Goal: Transaction & Acquisition: Download file/media

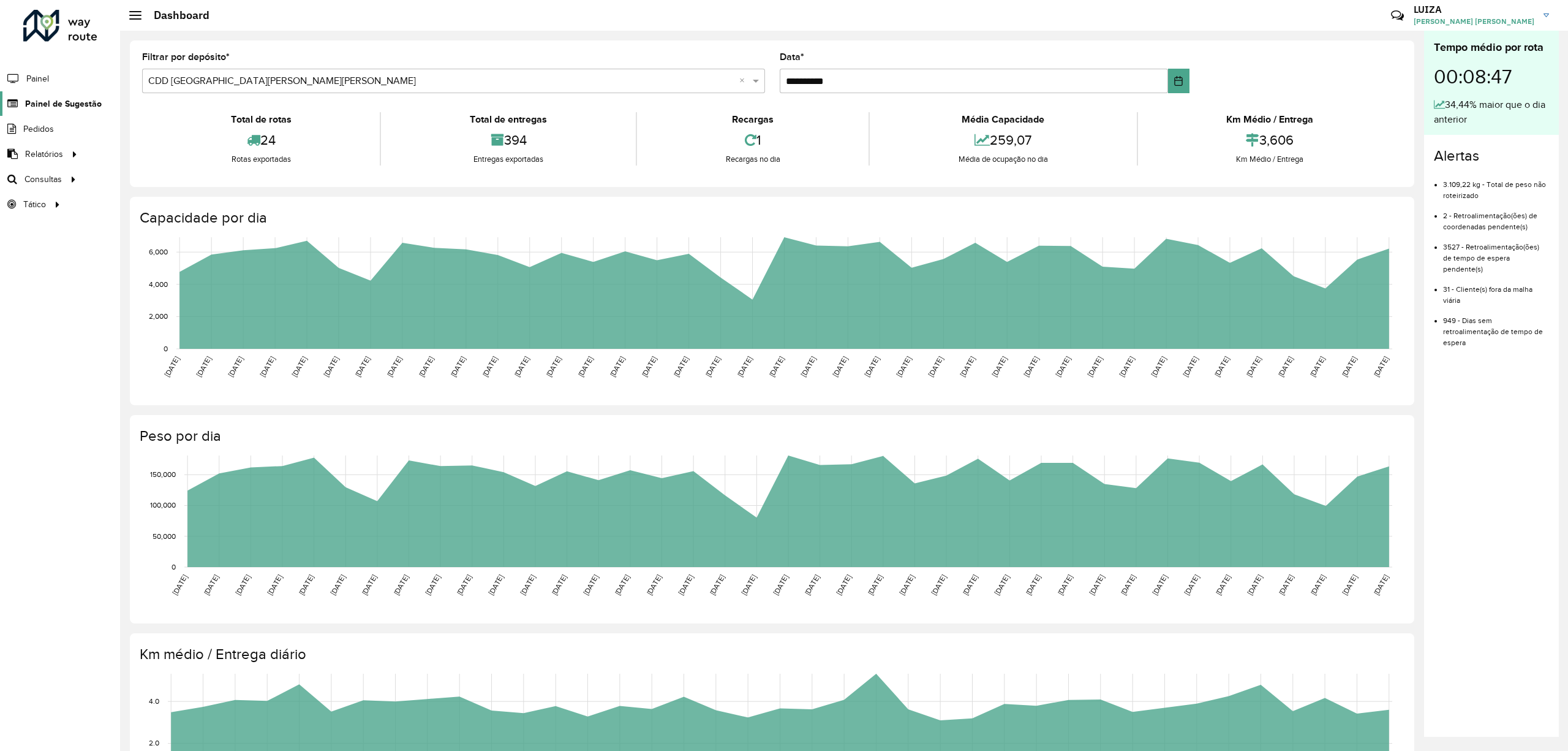
click at [62, 100] on span "Painel de Sugestão" at bounding box center [63, 103] width 77 height 13
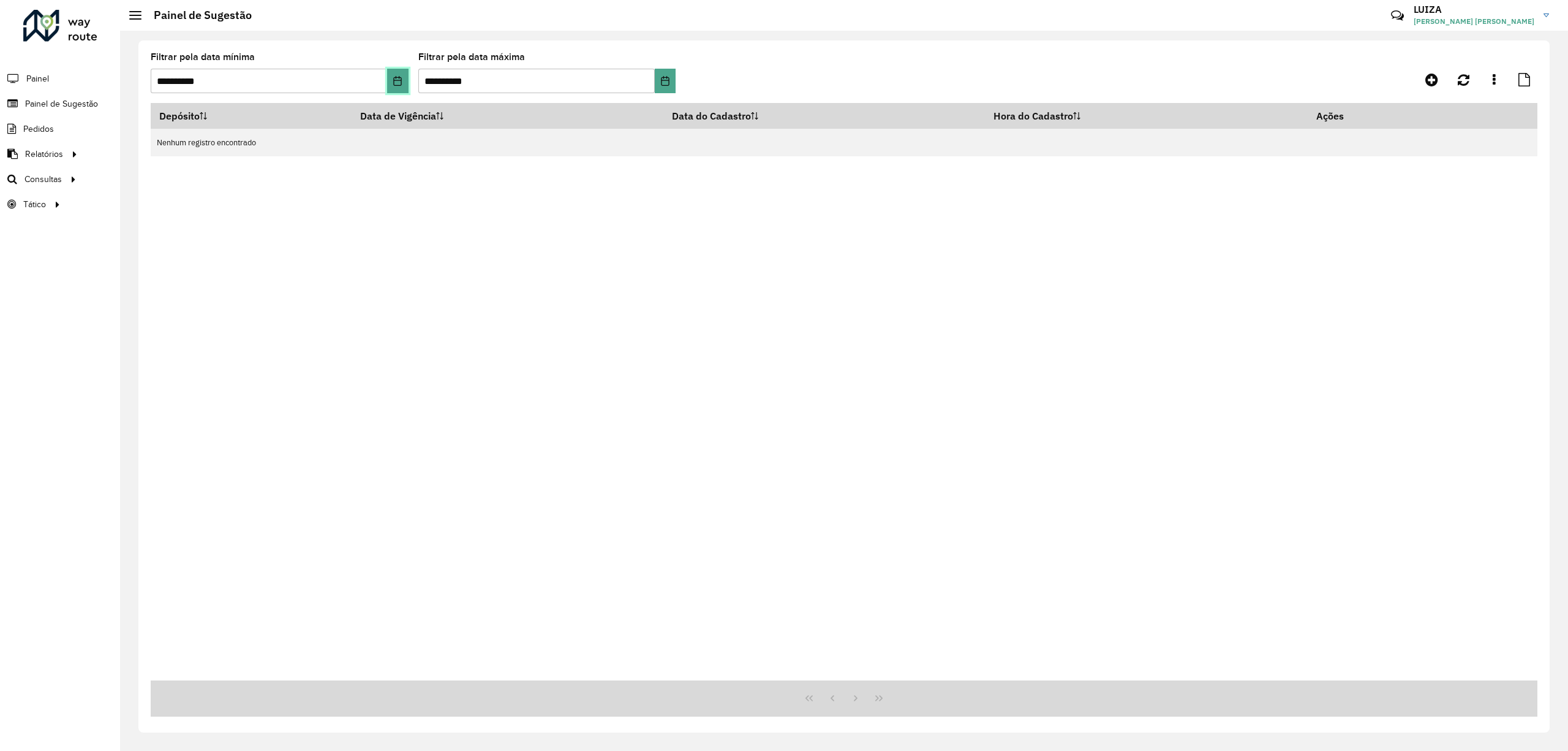
click at [399, 79] on icon "Choose Date" at bounding box center [397, 81] width 8 height 10
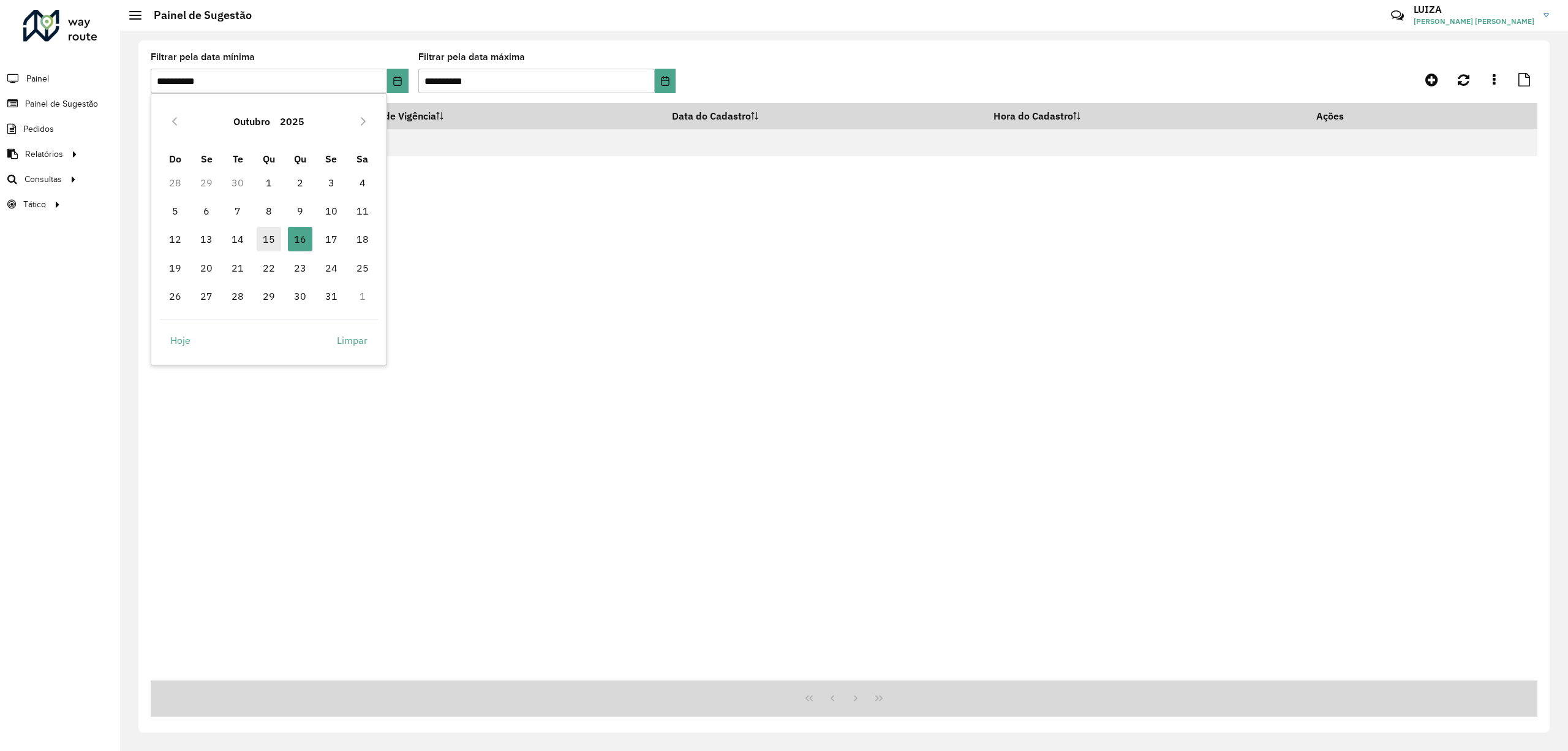
click at [266, 230] on span "15" at bounding box center [268, 239] width 24 height 24
type input "**********"
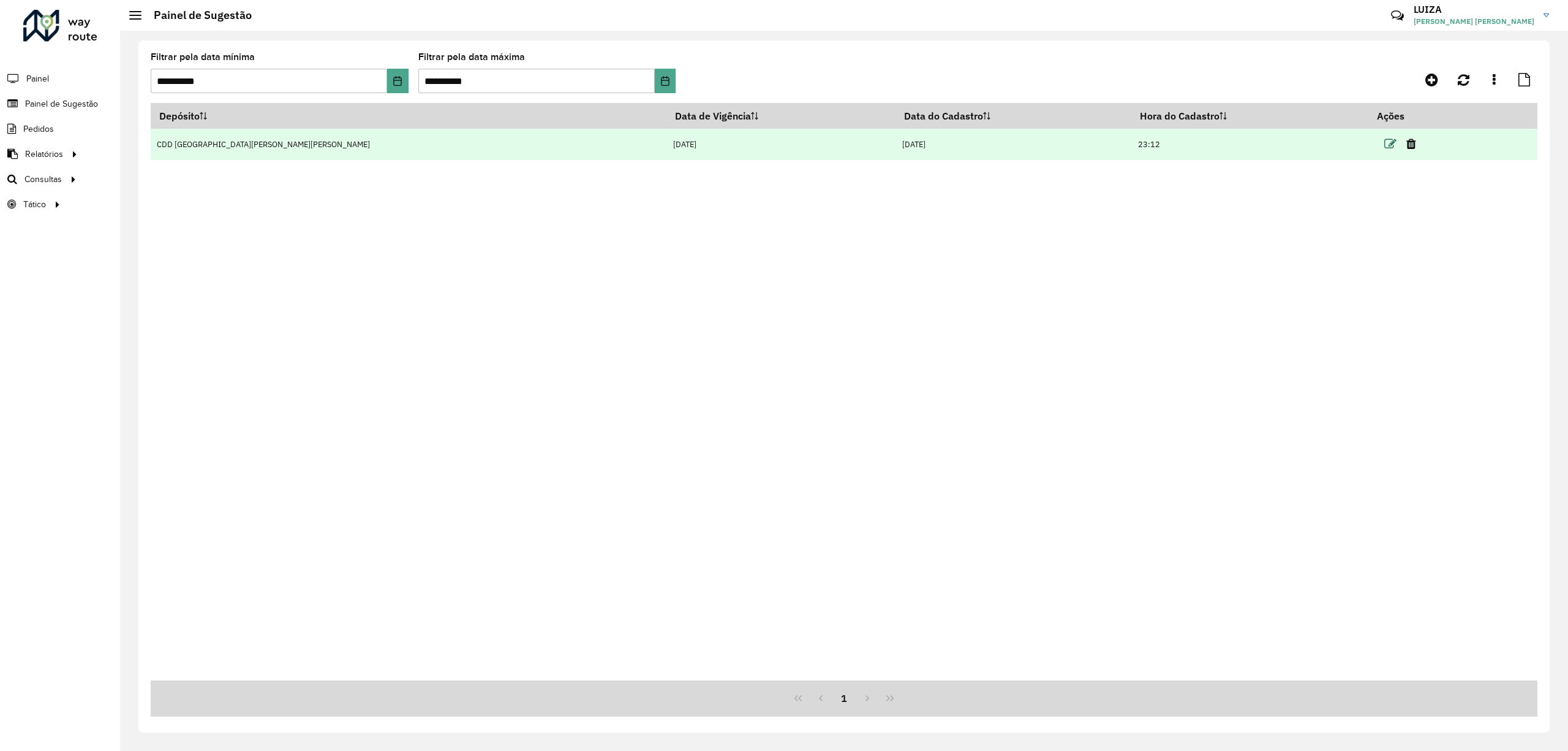
click at [1384, 138] on icon at bounding box center [1390, 143] width 13 height 13
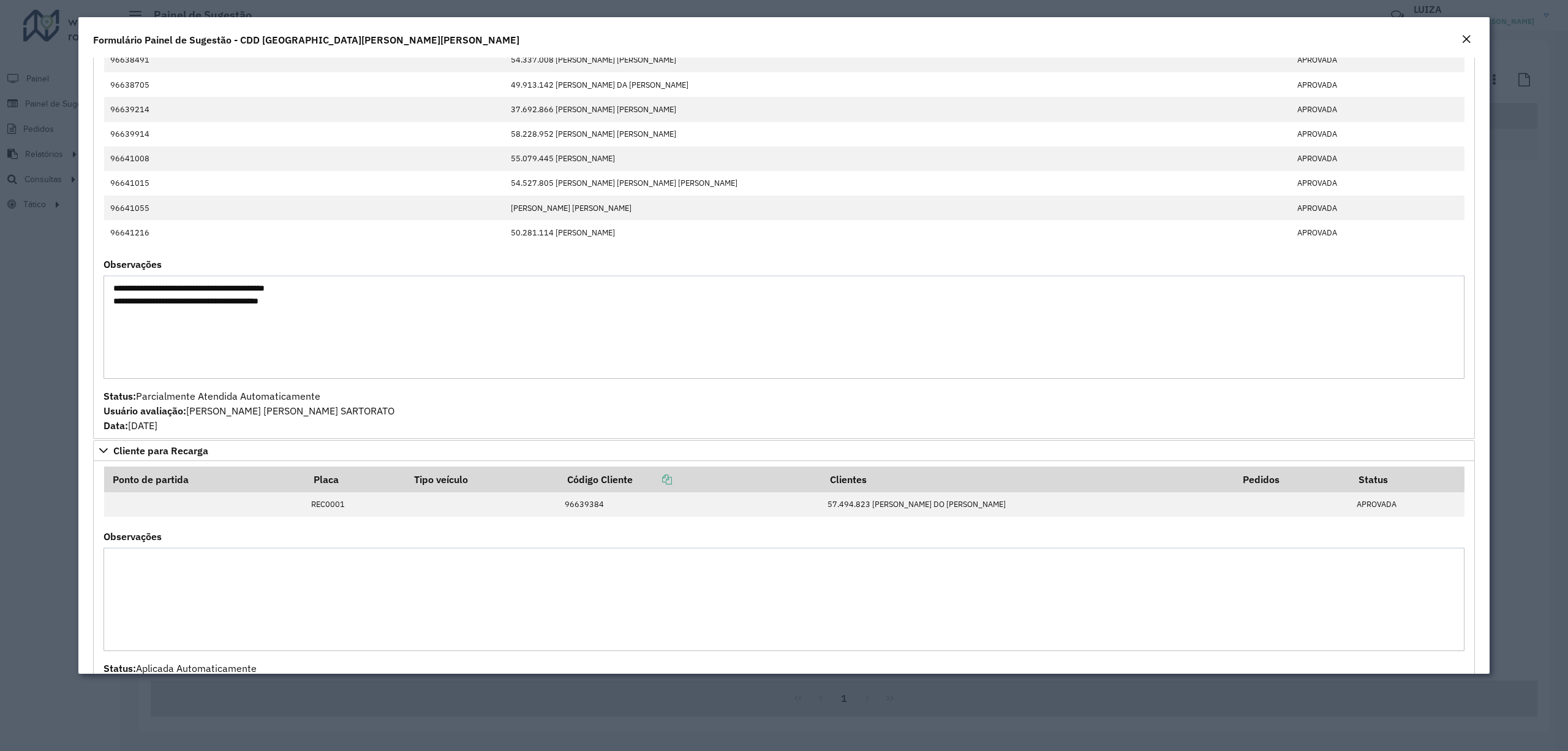
scroll to position [1388, 0]
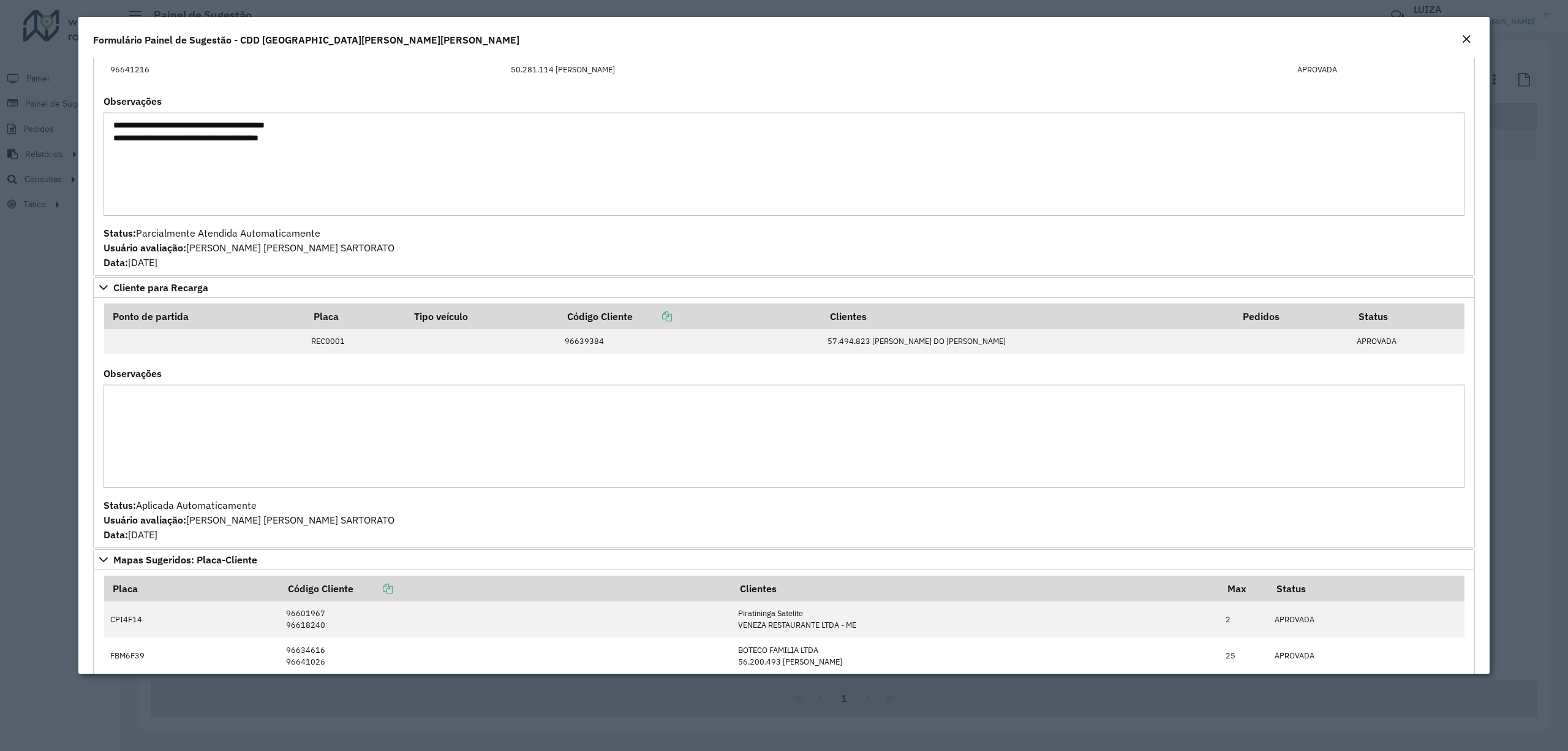
click at [1463, 41] on em "Close" at bounding box center [1467, 40] width 10 height 10
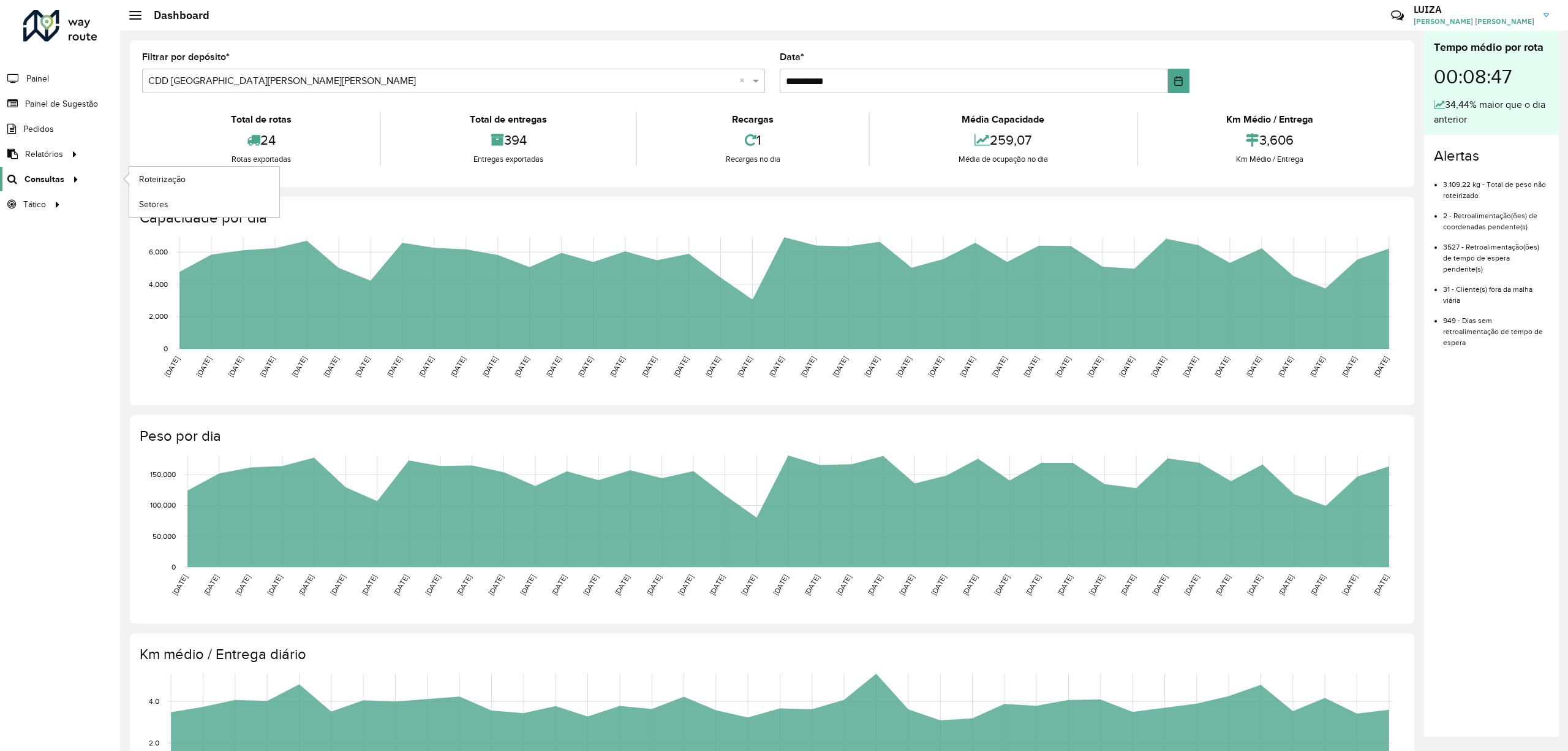
click at [69, 180] on icon at bounding box center [73, 178] width 10 height 19
click at [169, 203] on link "Setores" at bounding box center [204, 203] width 150 height 24
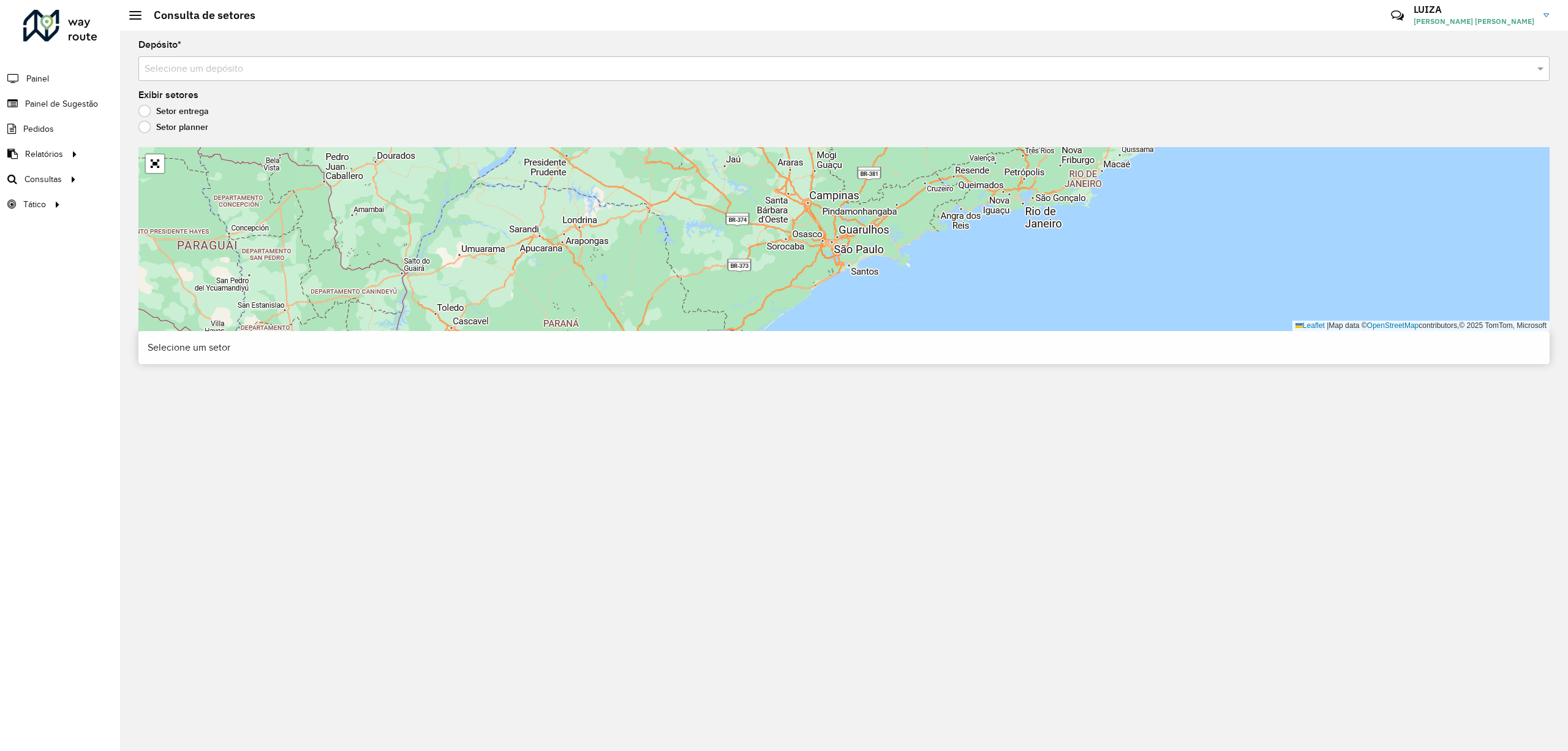
click at [302, 71] on input "text" at bounding box center [831, 68] width 1374 height 14
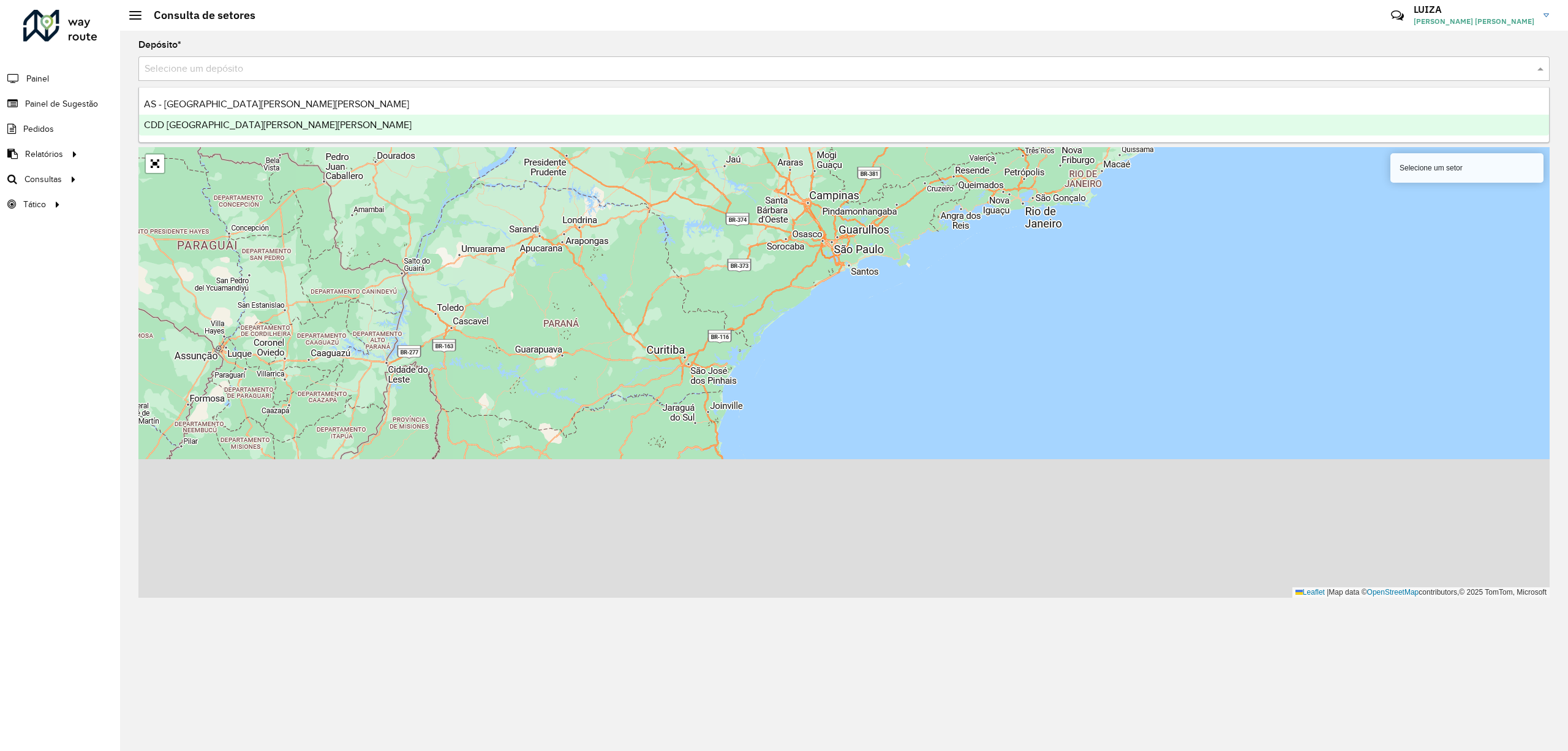
click at [234, 131] on div "CDD [GEOGRAPHIC_DATA][PERSON_NAME][PERSON_NAME]" at bounding box center [844, 125] width 1410 height 21
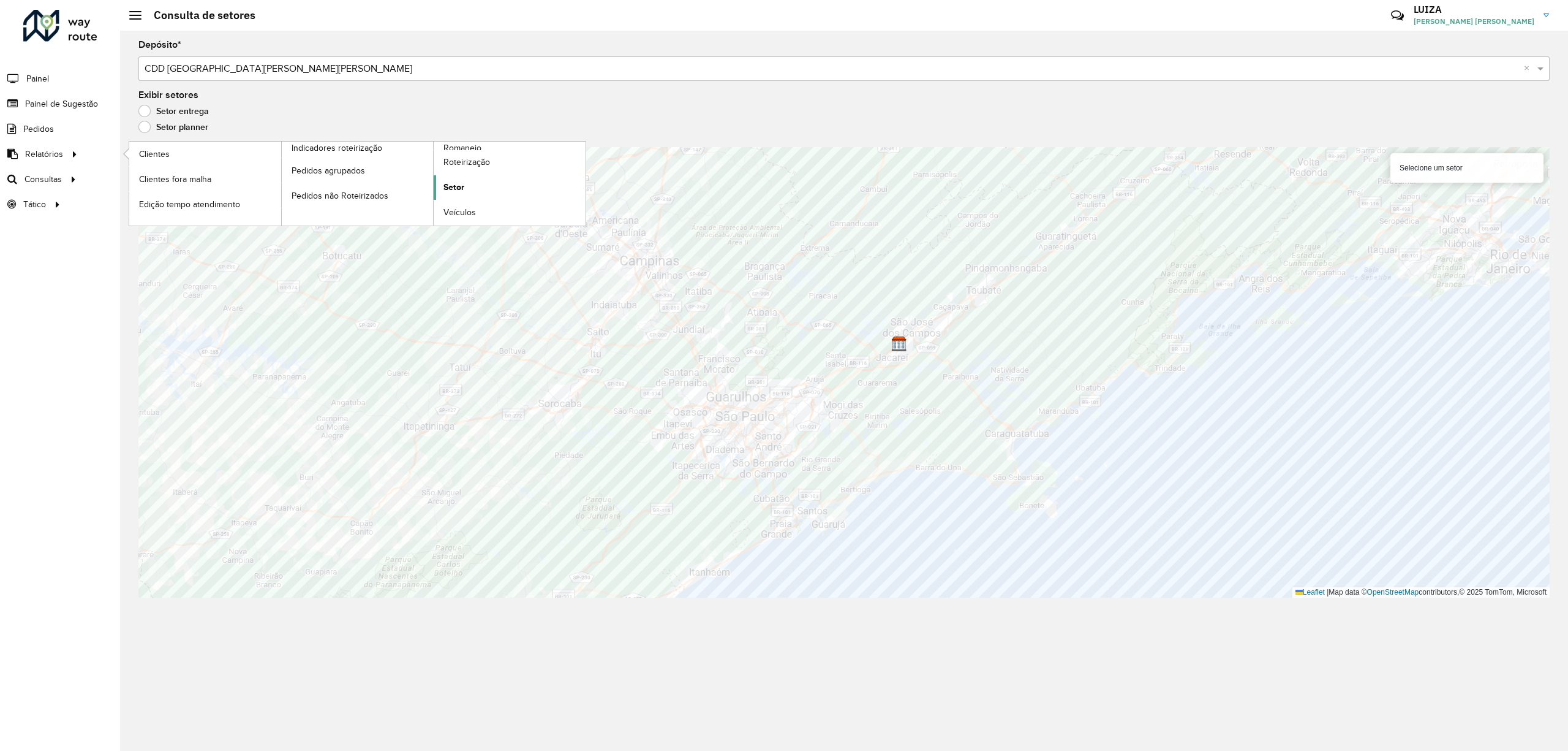
click at [458, 185] on span "Setor" at bounding box center [454, 186] width 21 height 13
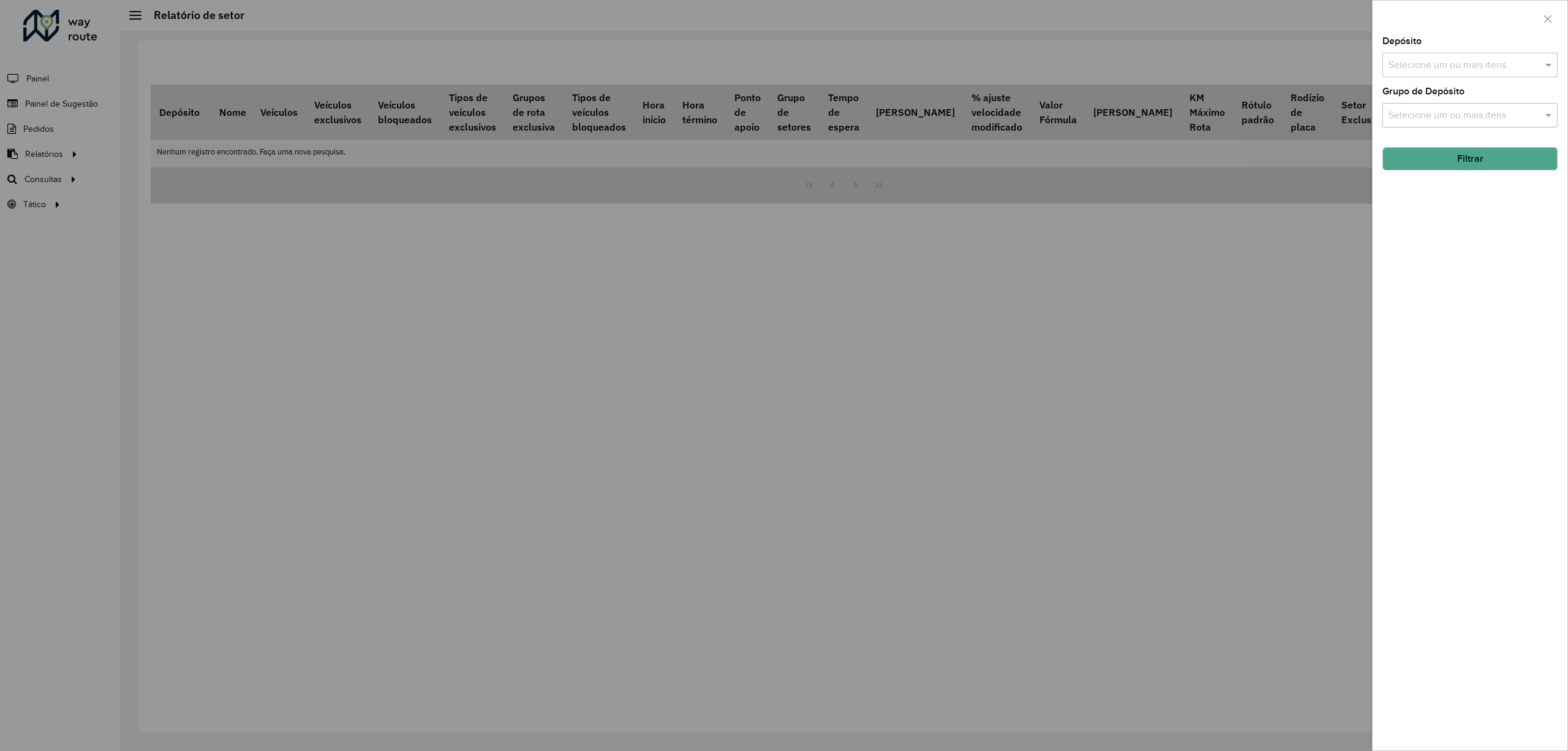
click at [1502, 54] on div "Selecione um ou mais itens" at bounding box center [1470, 64] width 175 height 24
click at [1412, 153] on div "CDD [GEOGRAPHIC_DATA][PERSON_NAME][PERSON_NAME]" at bounding box center [1469, 147] width 173 height 21
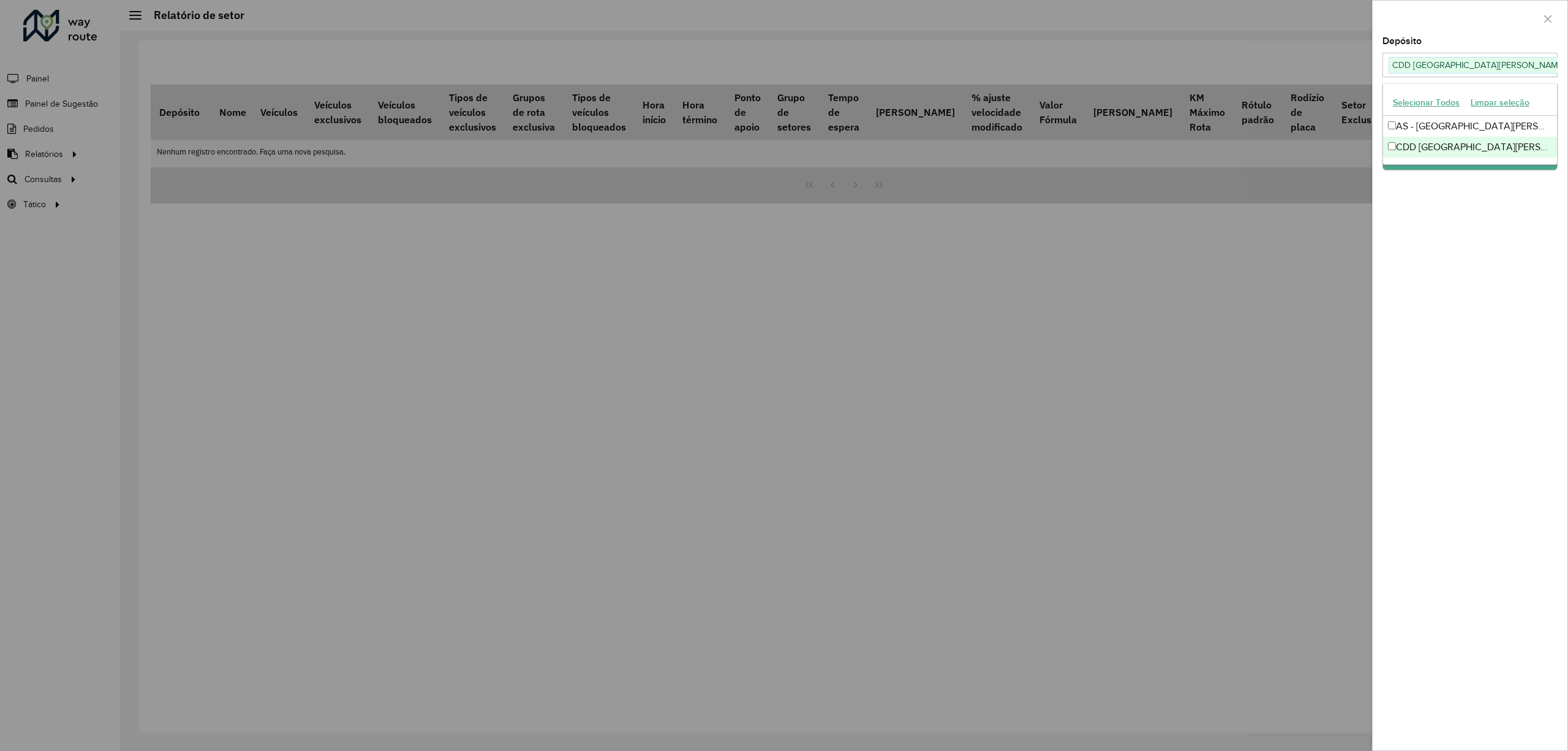
click at [1462, 219] on div "Depósito Selecione um ou mais itens CDD São José dos Campos × × Grupo de Depósi…" at bounding box center [1469, 393] width 195 height 713
click at [1458, 165] on button "Filtrar" at bounding box center [1470, 159] width 175 height 24
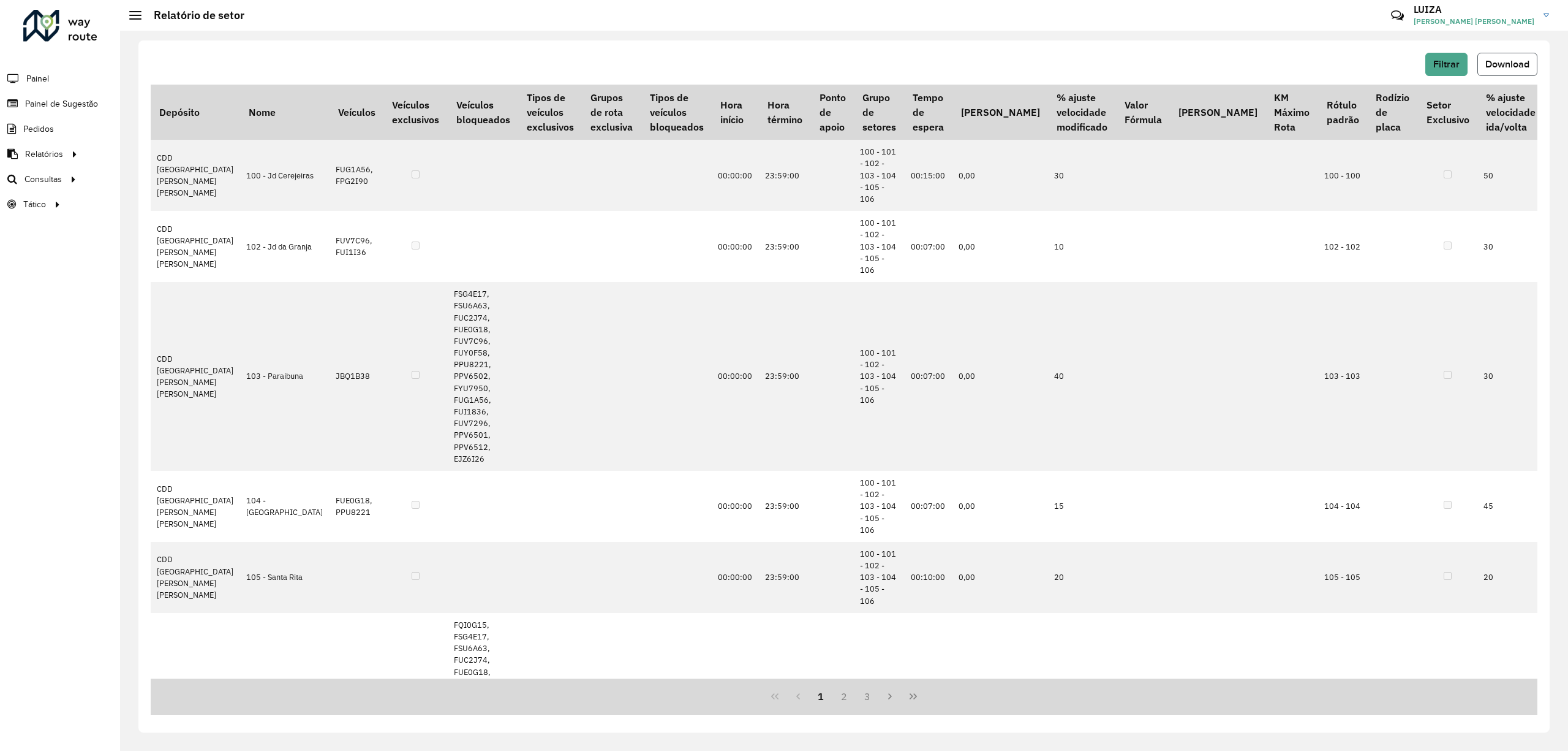
click at [1520, 60] on span "Download" at bounding box center [1507, 64] width 44 height 10
